Goal: Navigation & Orientation: Find specific page/section

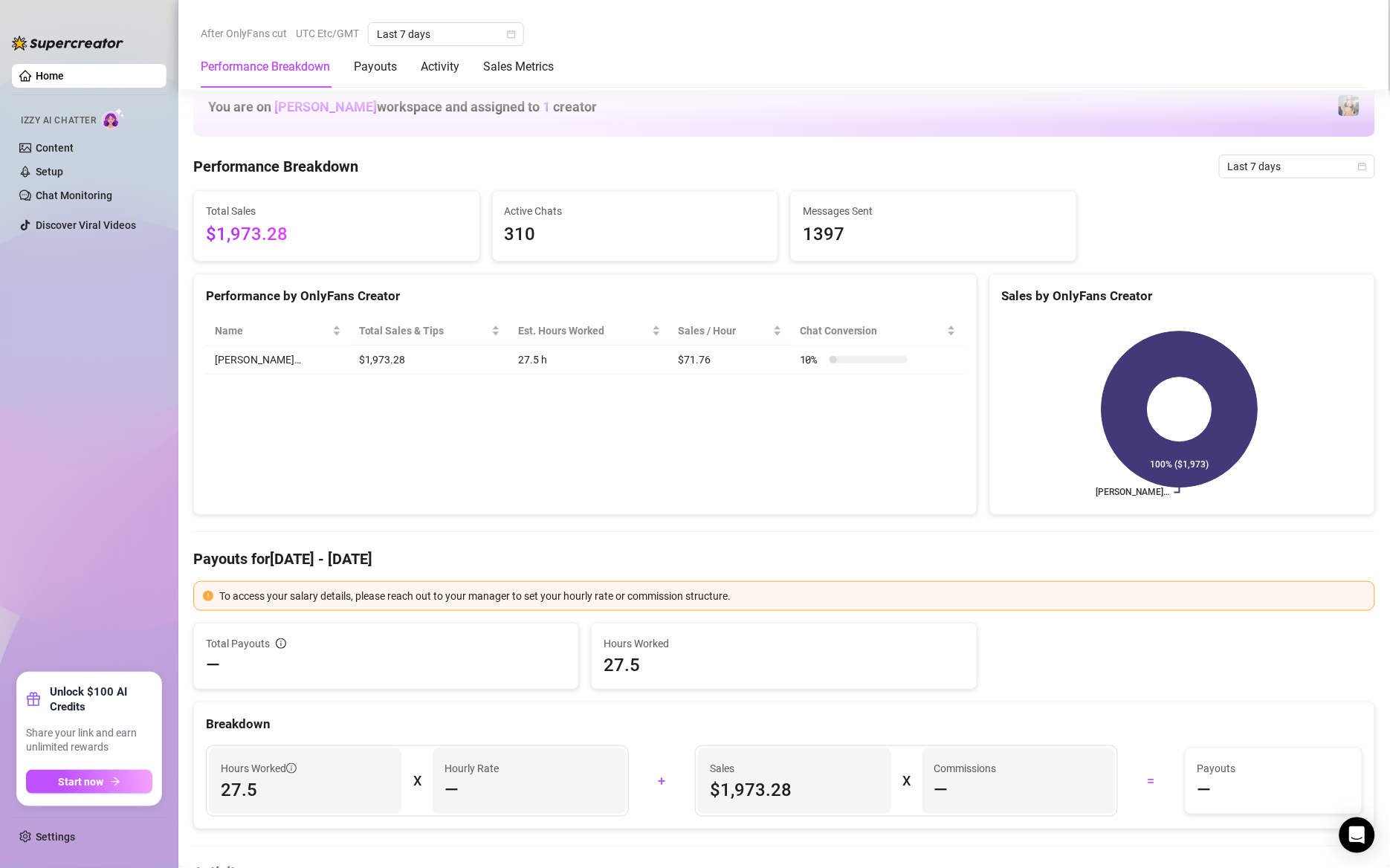
scroll to position [2187, 0]
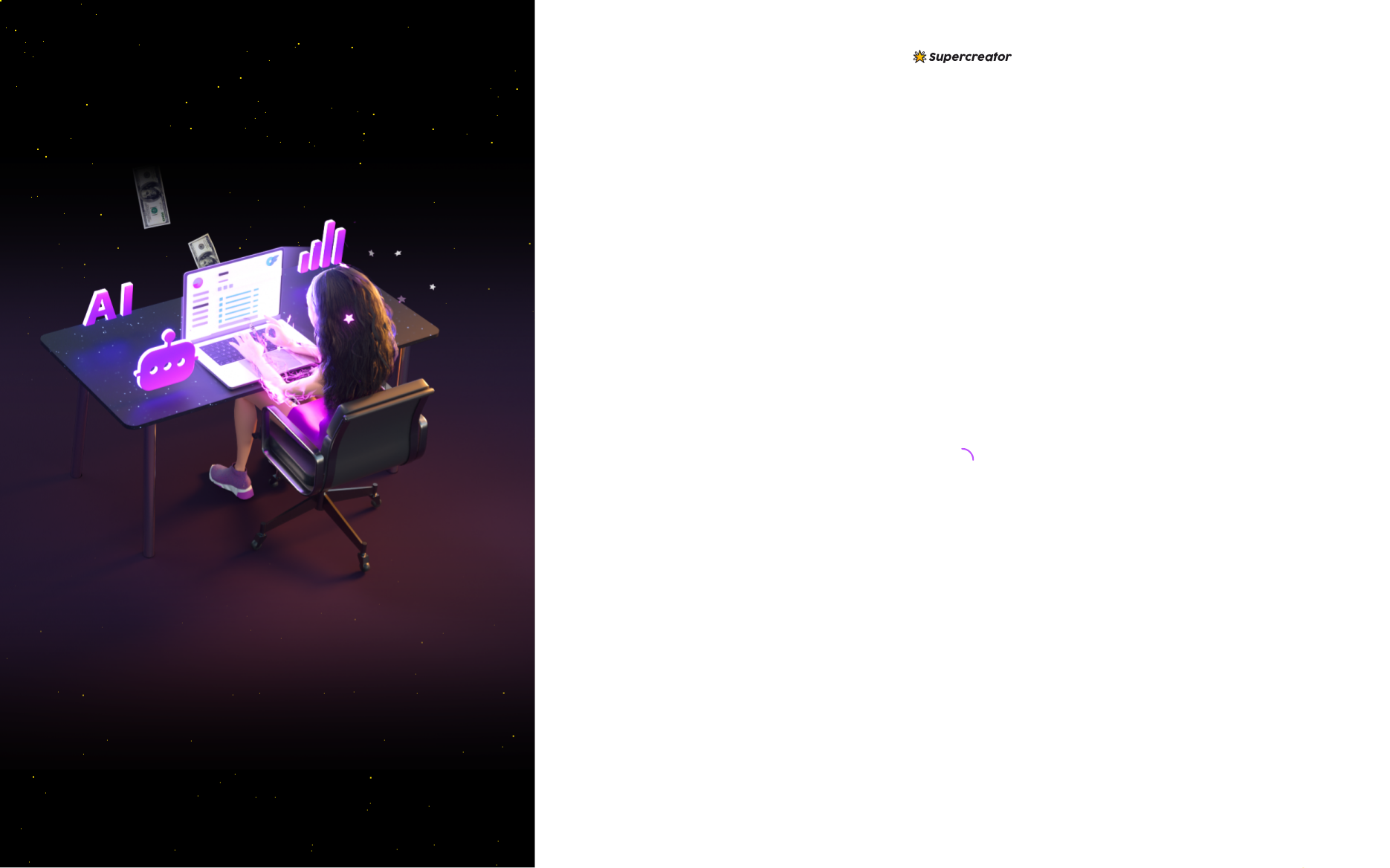
click at [993, 299] on div at bounding box center [962, 445] width 332 height 796
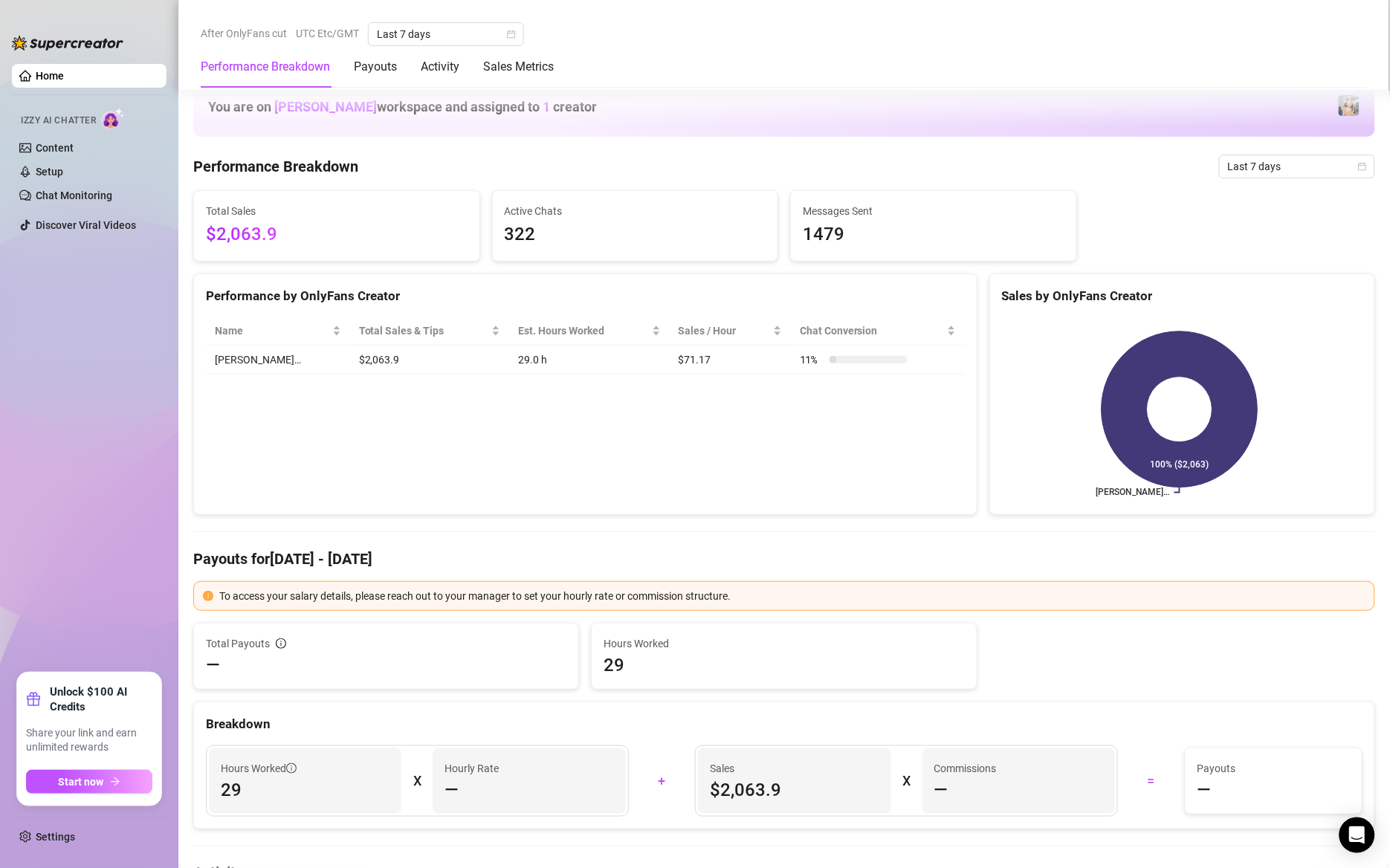
scroll to position [713, 0]
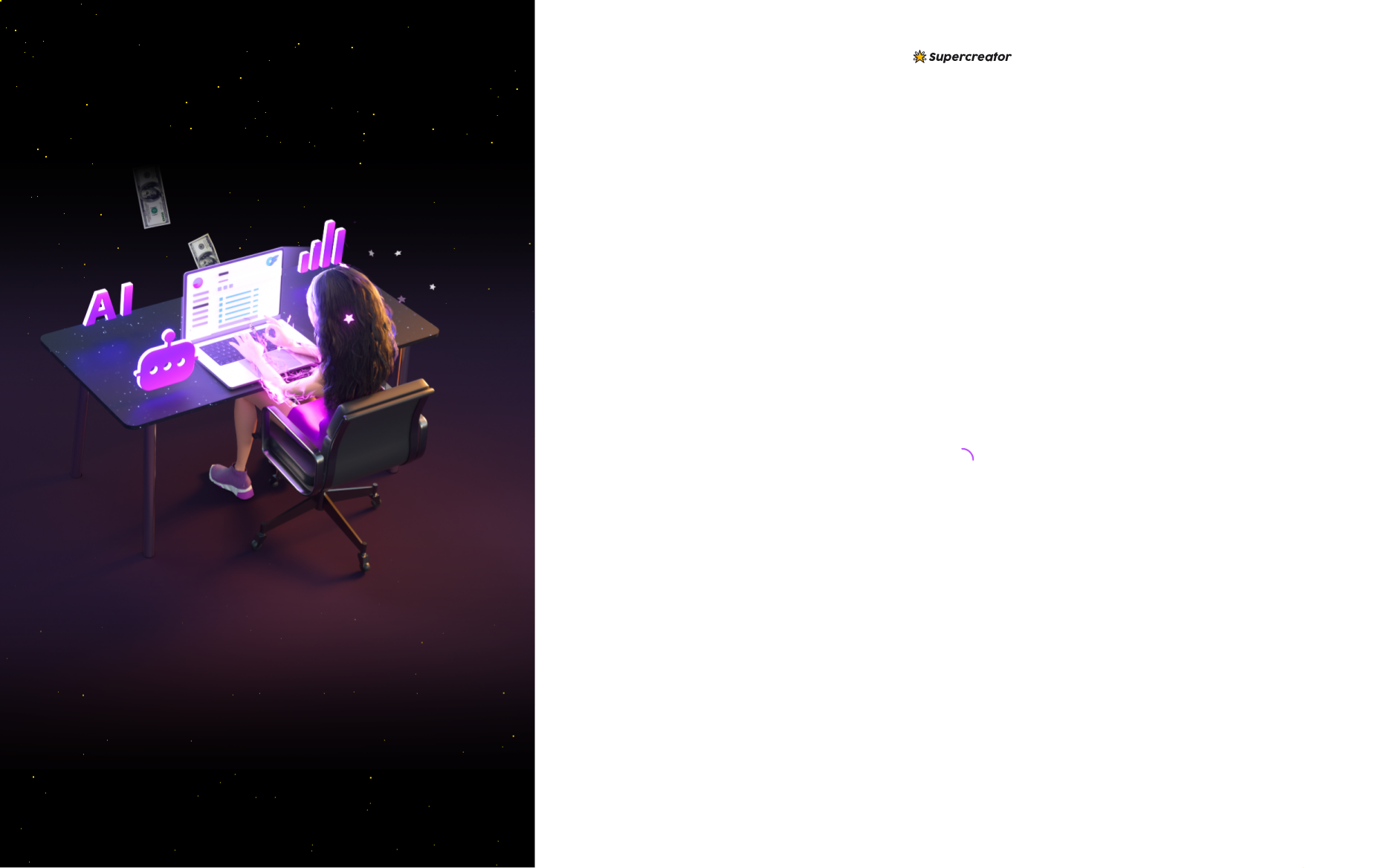
click at [1068, 345] on div at bounding box center [962, 445] width 332 height 796
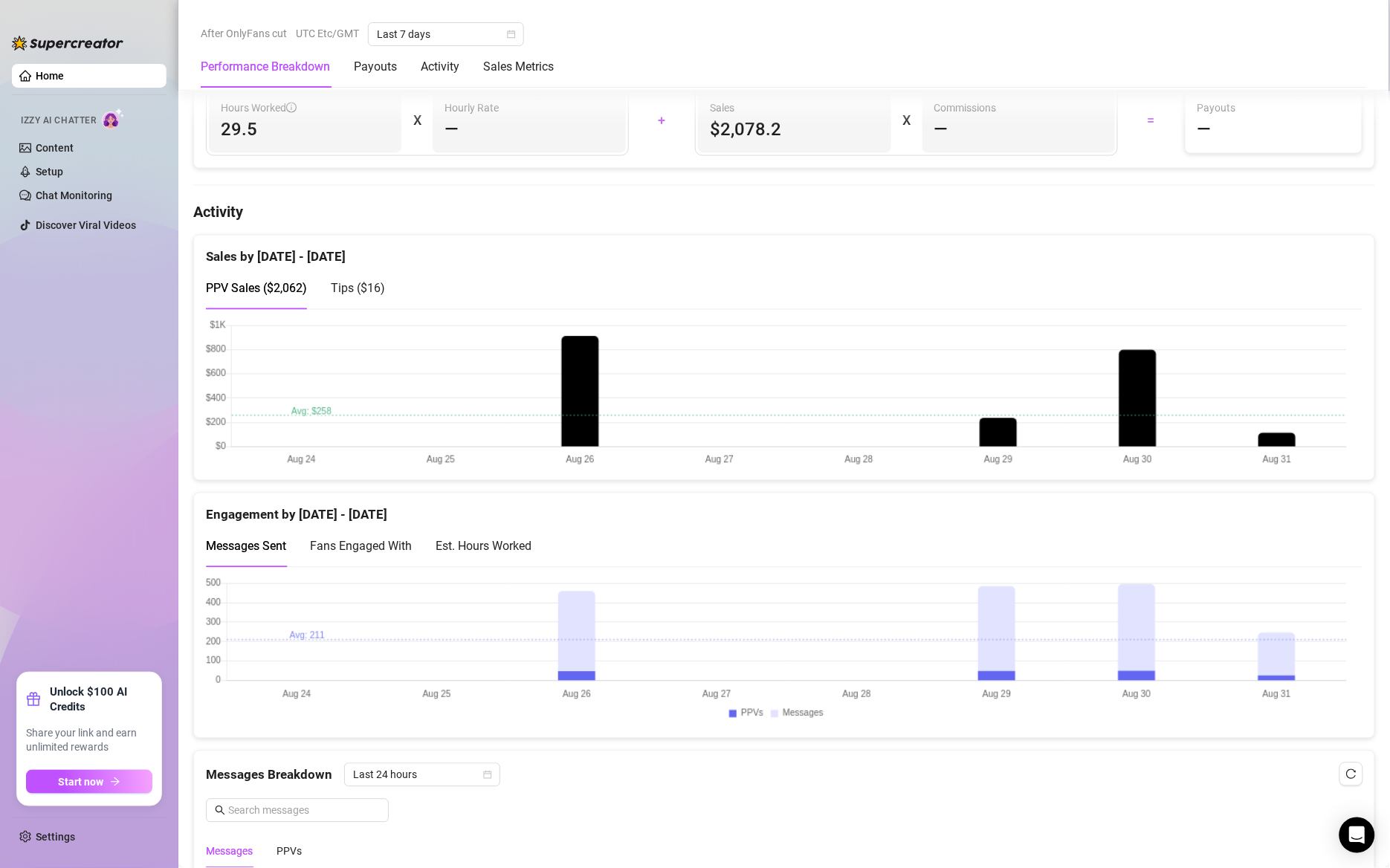
scroll to position [892, 0]
